Goal: Transaction & Acquisition: Purchase product/service

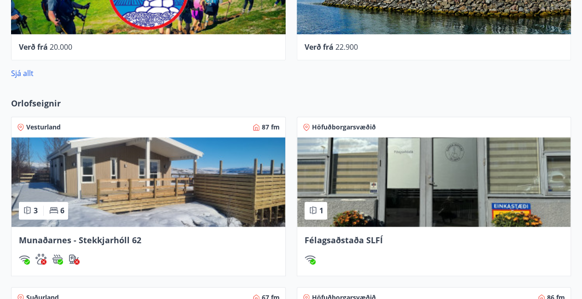
scroll to position [572, 0]
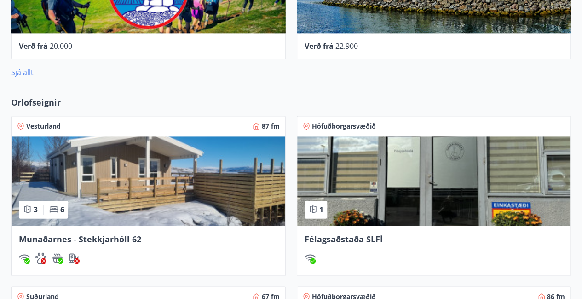
click at [29, 72] on link "Sjá allt" at bounding box center [22, 72] width 23 height 10
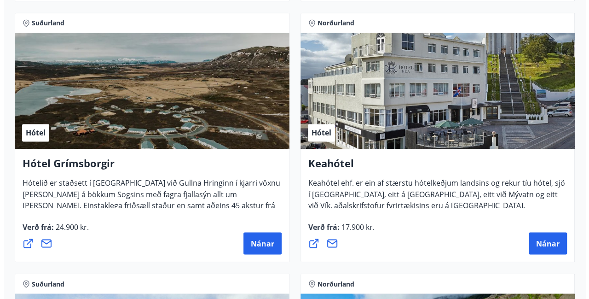
scroll to position [686, 0]
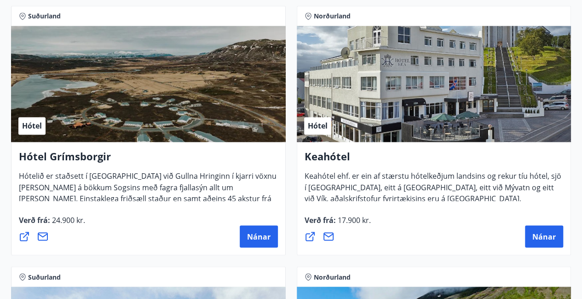
click at [329, 237] on icon at bounding box center [328, 236] width 11 height 11
click at [529, 240] on button "Nánar" at bounding box center [544, 236] width 38 height 22
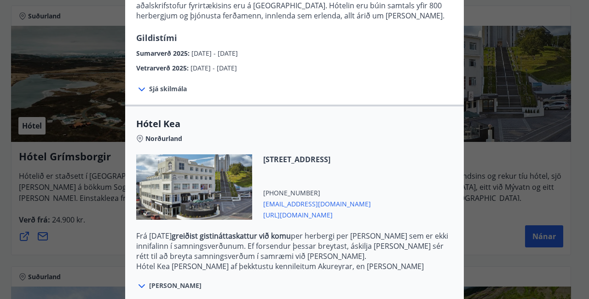
scroll to position [141, 0]
click at [168, 87] on span "Sjá skilmála" at bounding box center [168, 88] width 38 height 9
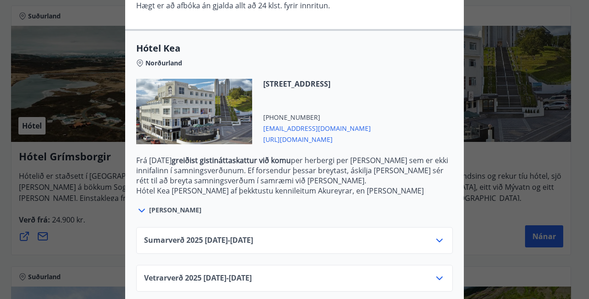
scroll to position [308, 0]
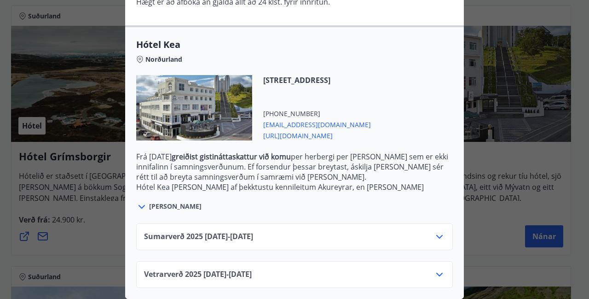
click at [440, 231] on icon at bounding box center [439, 236] width 11 height 11
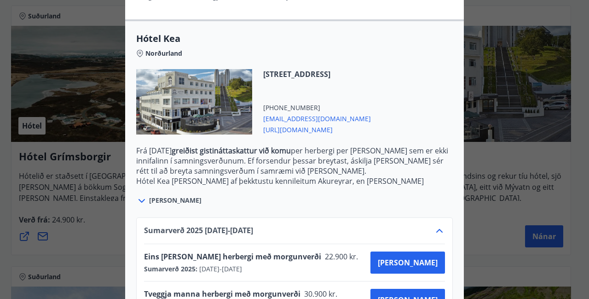
scroll to position [383, 0]
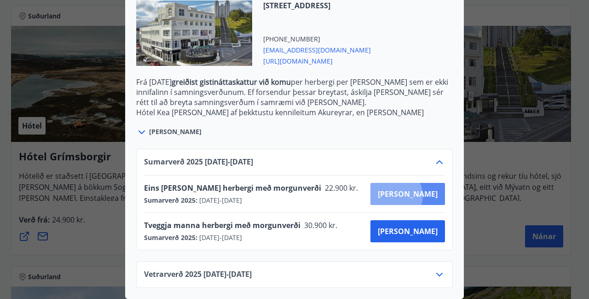
click at [428, 189] on span "[PERSON_NAME]" at bounding box center [408, 194] width 60 height 10
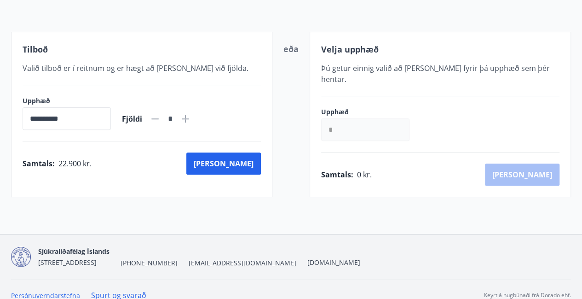
scroll to position [208, 0]
click at [191, 118] on icon at bounding box center [185, 118] width 11 height 11
type input "*"
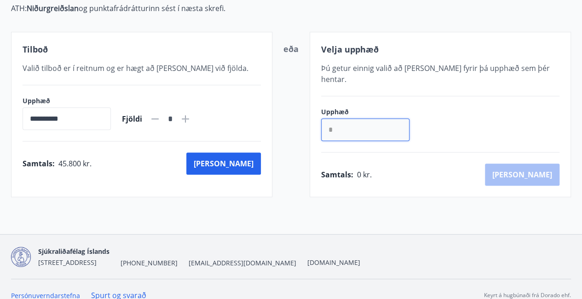
click at [331, 118] on input "*" at bounding box center [365, 129] width 88 height 23
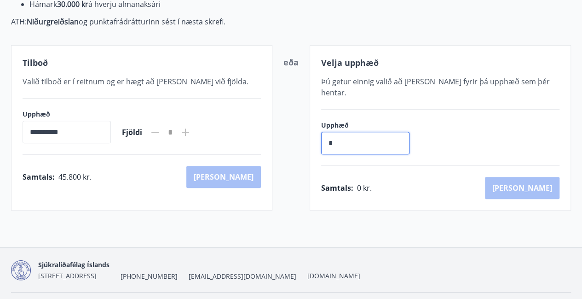
scroll to position [197, 0]
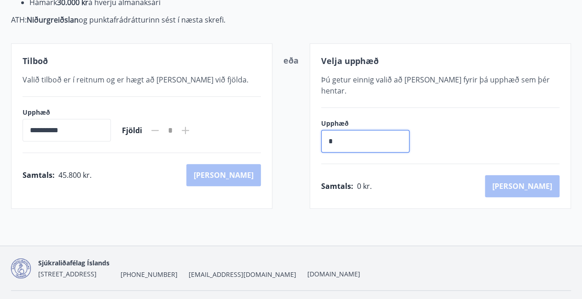
click at [185, 181] on div "Samtals : 45.800 kr. [GEOGRAPHIC_DATA]" at bounding box center [142, 175] width 238 height 22
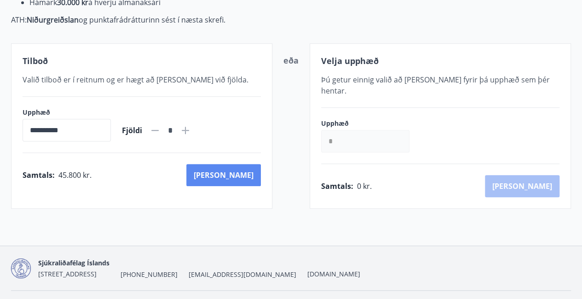
click at [250, 179] on button "[PERSON_NAME]" at bounding box center [223, 175] width 75 height 22
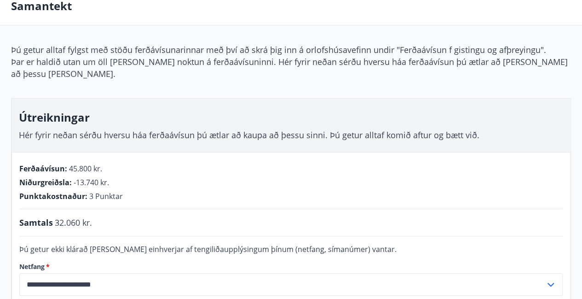
scroll to position [50, 0]
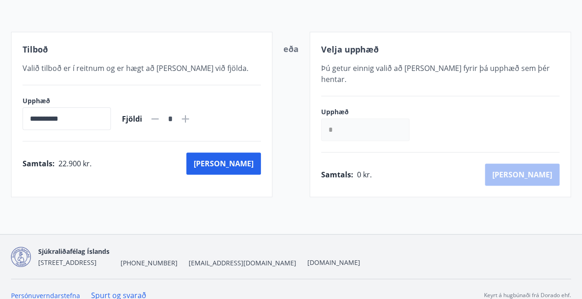
scroll to position [208, 0]
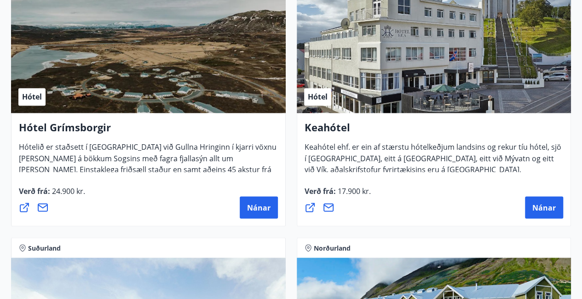
scroll to position [715, 0]
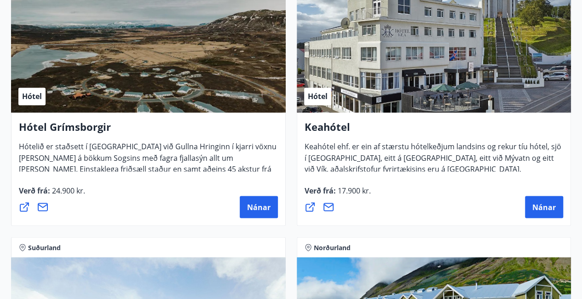
click at [330, 208] on icon at bounding box center [328, 206] width 11 height 11
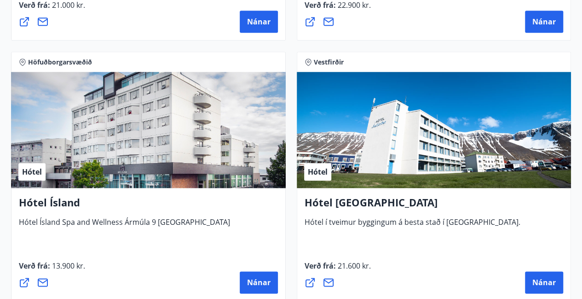
scroll to position [2203, 0]
